Goal: Task Accomplishment & Management: Manage account settings

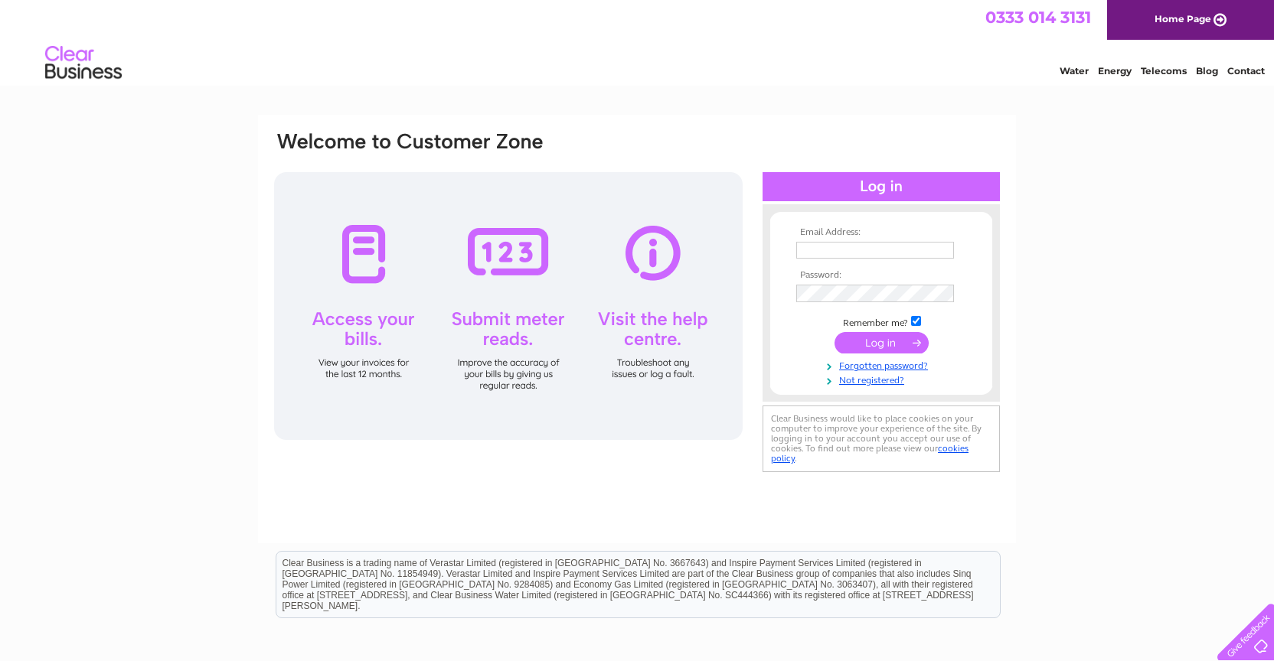
type input "[PERSON_NAME][EMAIL_ADDRESS][DOMAIN_NAME]"
click at [877, 348] on input "submit" at bounding box center [881, 344] width 94 height 21
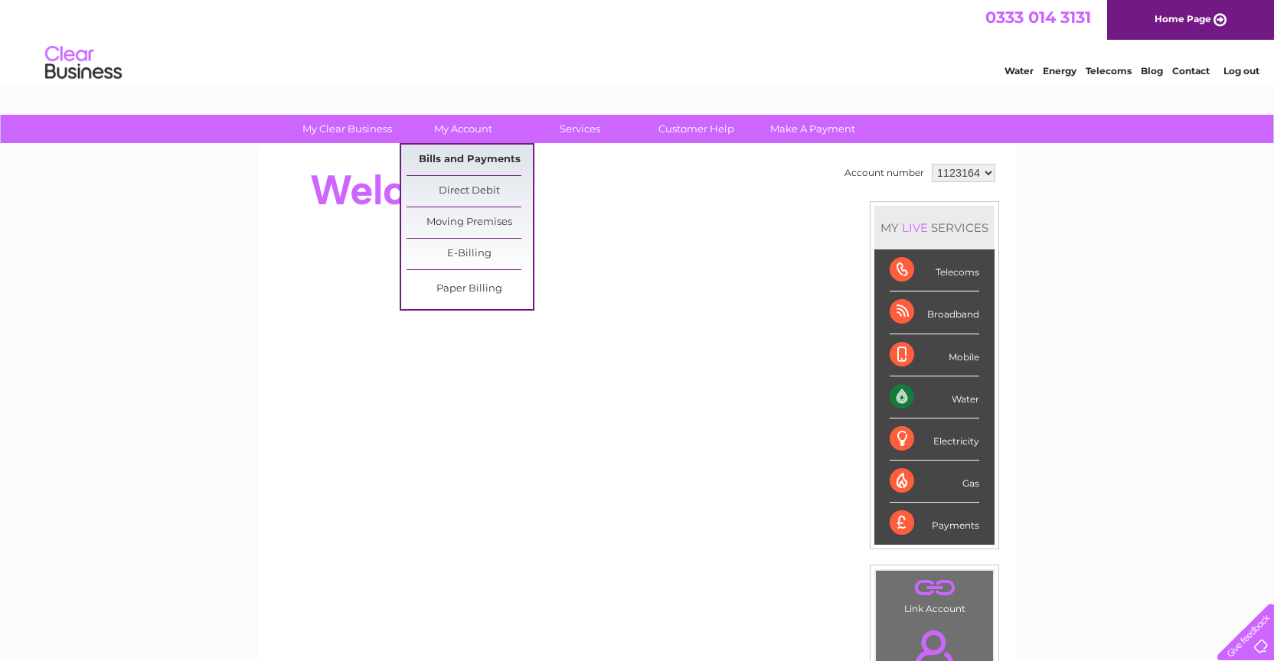
click at [449, 154] on link "Bills and Payments" at bounding box center [469, 160] width 126 height 31
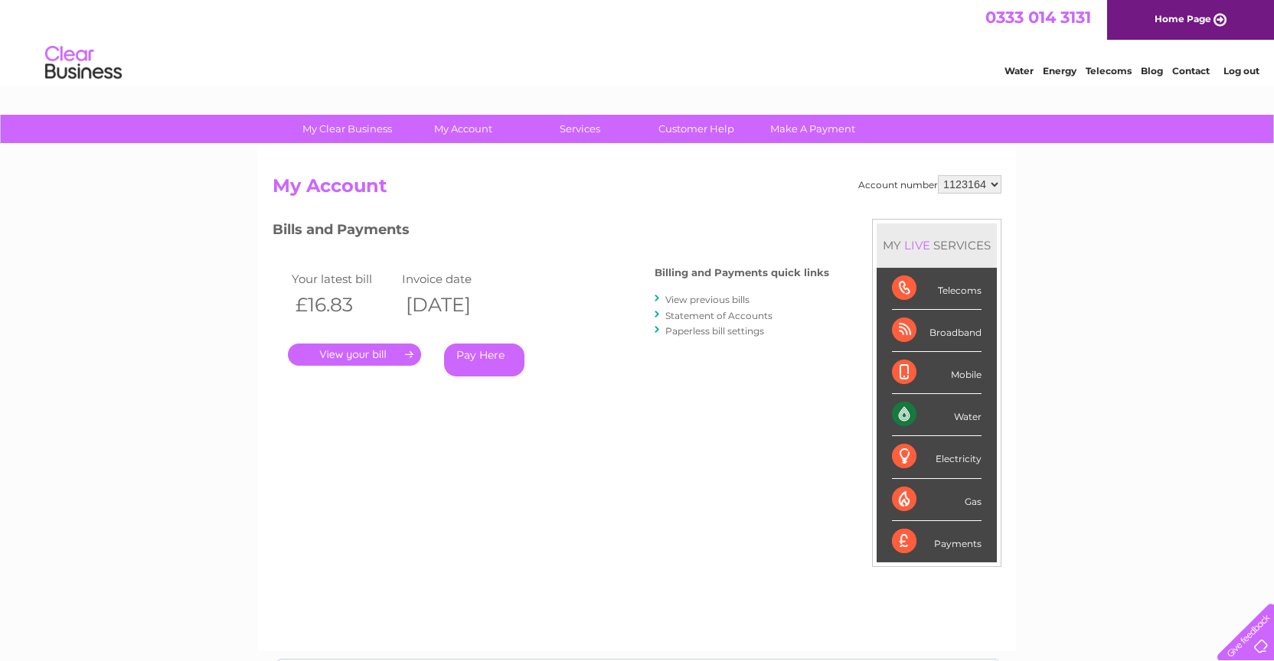
click at [680, 299] on link "View previous bills" at bounding box center [707, 299] width 84 height 11
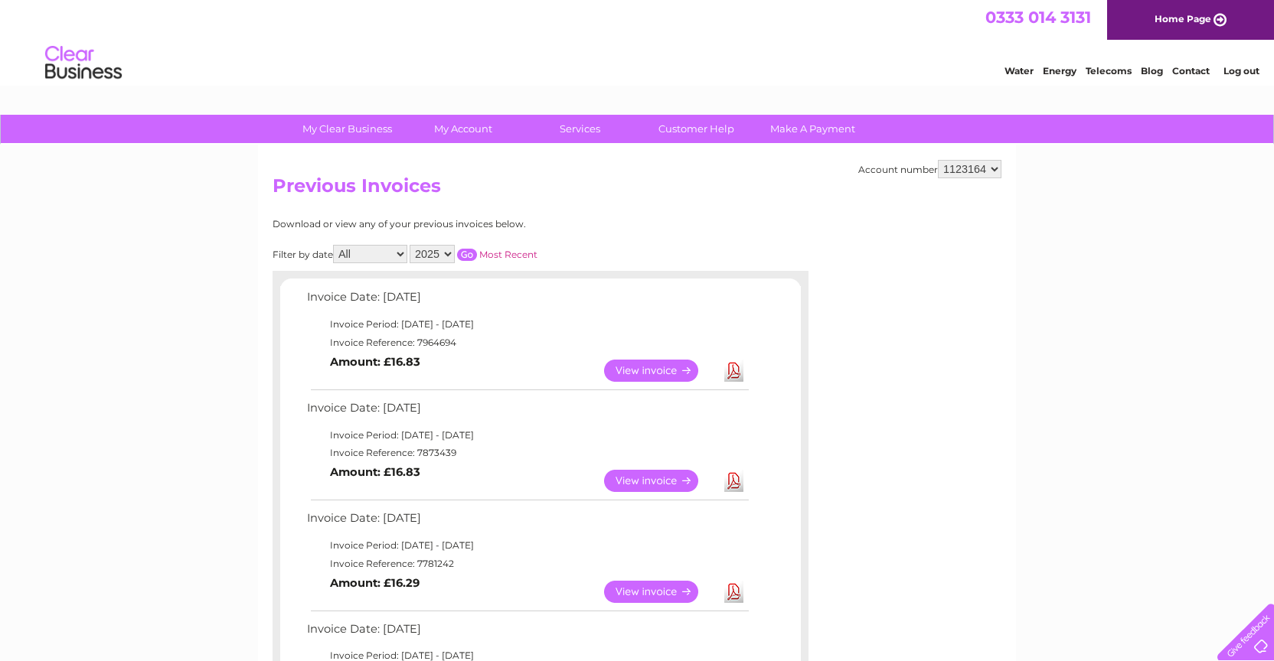
click at [642, 365] on link "View" at bounding box center [660, 371] width 113 height 22
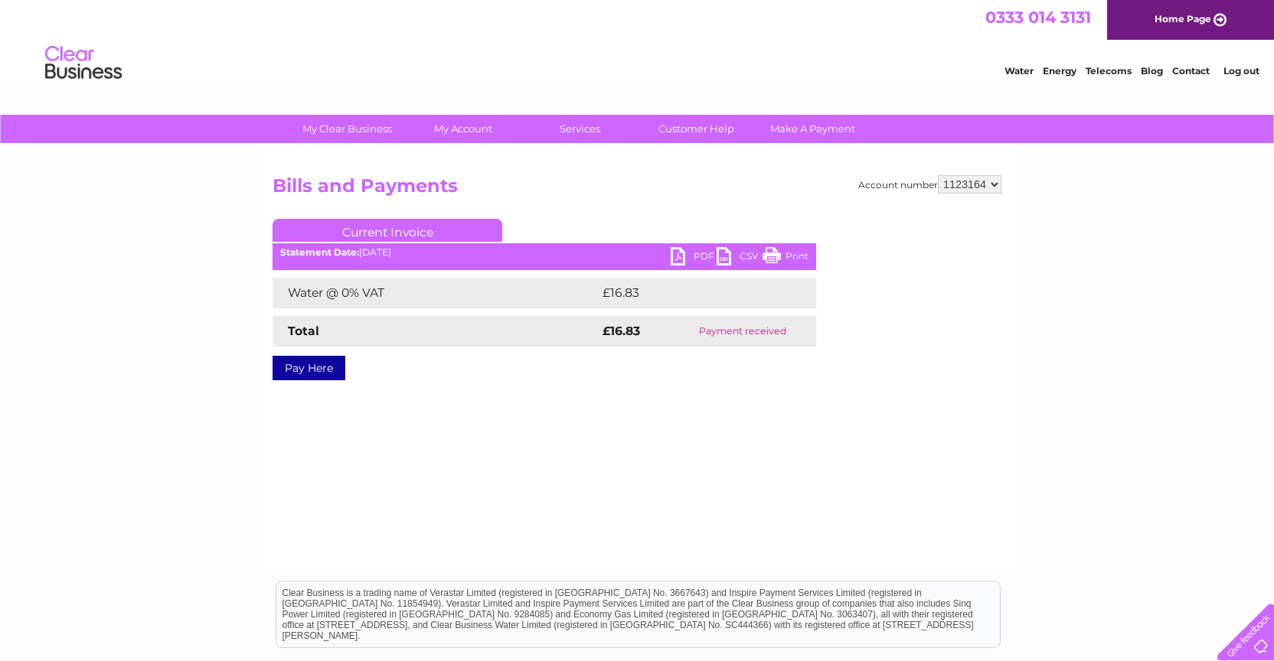
click at [677, 256] on link "PDF" at bounding box center [694, 258] width 46 height 22
